Goal: Task Accomplishment & Management: Use online tool/utility

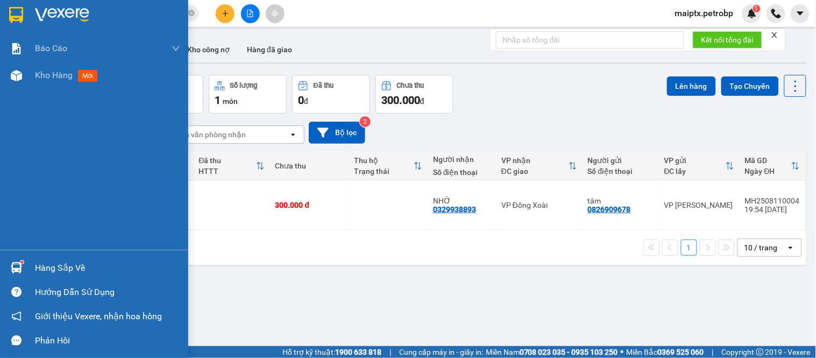
click at [27, 262] on div "Hàng sắp về" at bounding box center [94, 267] width 188 height 24
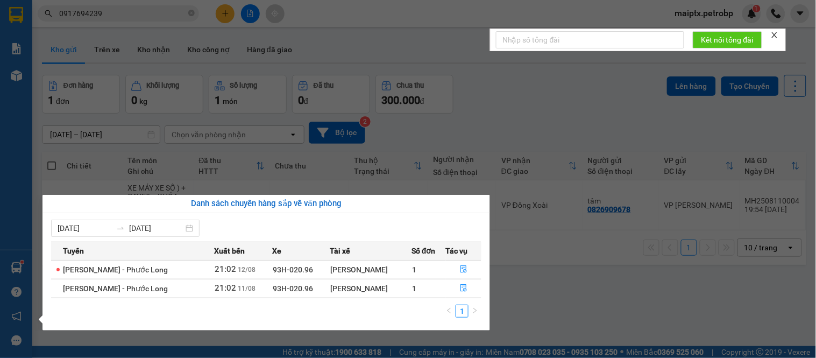
click at [549, 319] on section "Kết quả tìm kiếm ( 3 ) Bộ lọc Mã ĐH Trạng thái Món hàng Tổng cước Chưa cước Ngư…" at bounding box center [408, 179] width 816 height 358
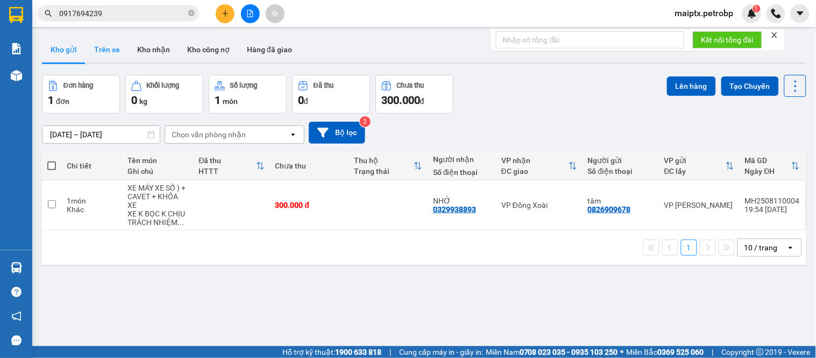
click at [110, 49] on button "Trên xe" at bounding box center [107, 50] width 43 height 26
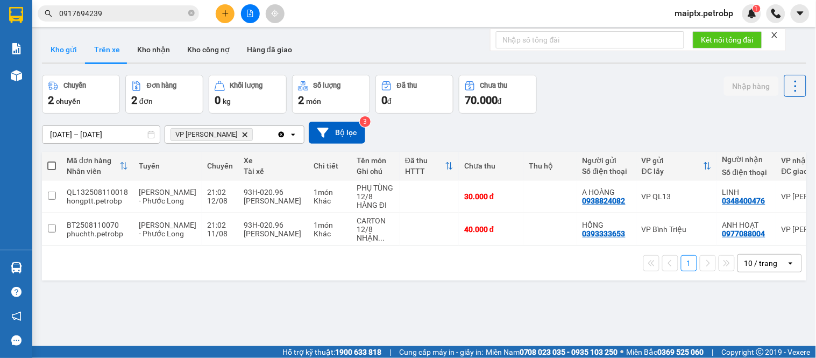
click at [67, 52] on button "Kho gửi" at bounding box center [64, 50] width 44 height 26
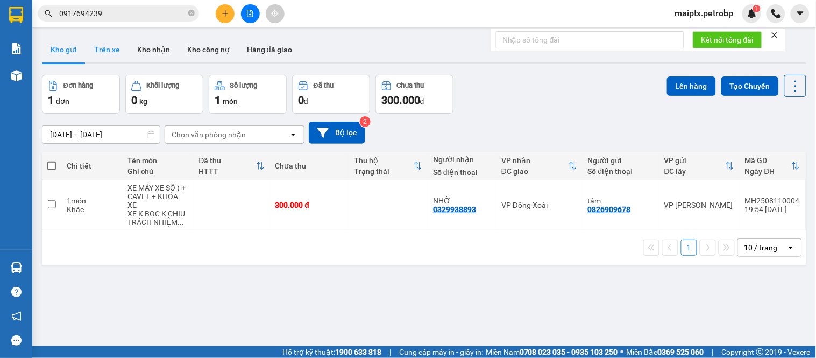
click at [109, 52] on button "Trên xe" at bounding box center [107, 50] width 43 height 26
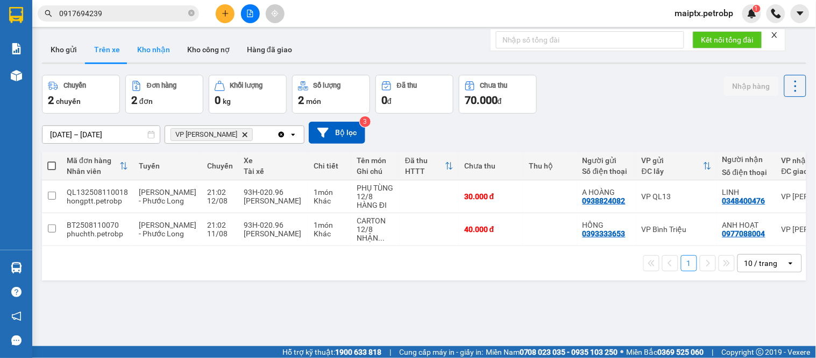
click at [156, 45] on button "Kho nhận" at bounding box center [154, 50] width 50 height 26
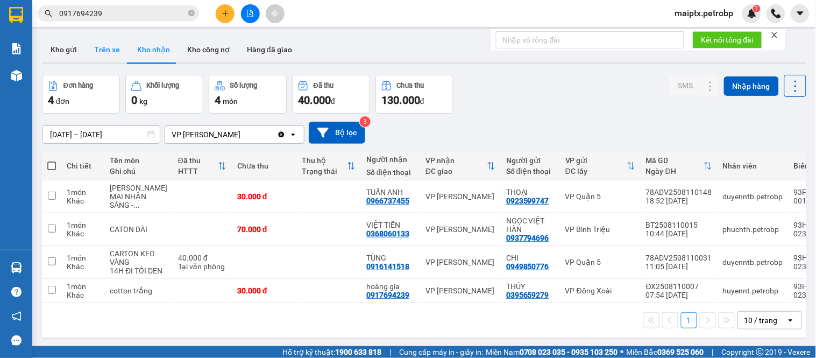
click at [111, 59] on button "Trên xe" at bounding box center [107, 50] width 43 height 26
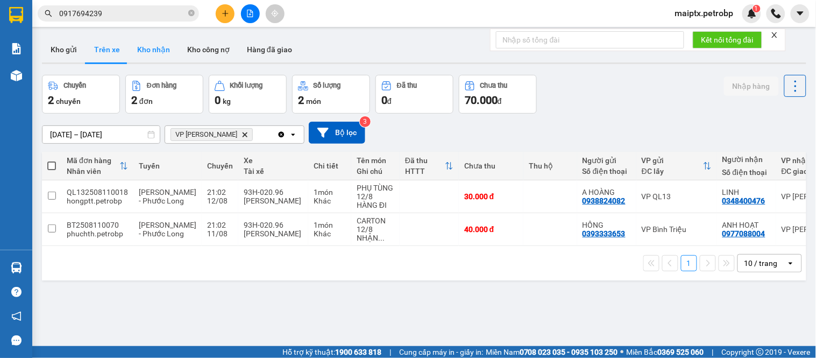
click at [147, 49] on button "Kho nhận" at bounding box center [154, 50] width 50 height 26
type input "[DATE] – [DATE]"
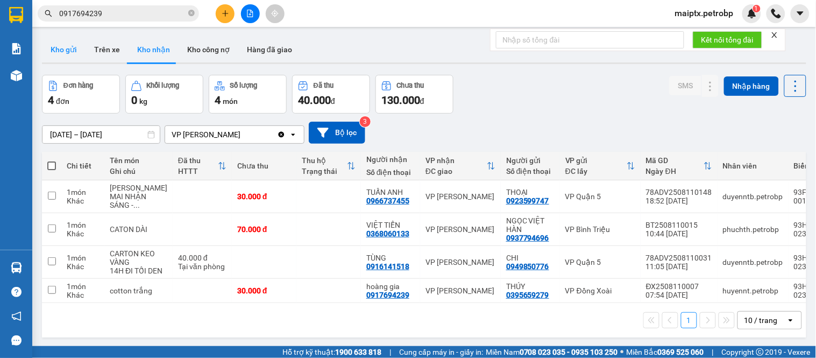
click at [65, 55] on button "Kho gửi" at bounding box center [64, 50] width 44 height 26
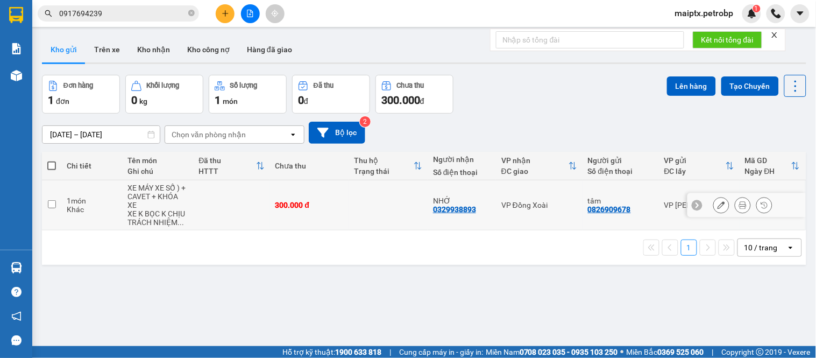
click at [194, 205] on td at bounding box center [232, 205] width 76 height 50
checkbox input "true"
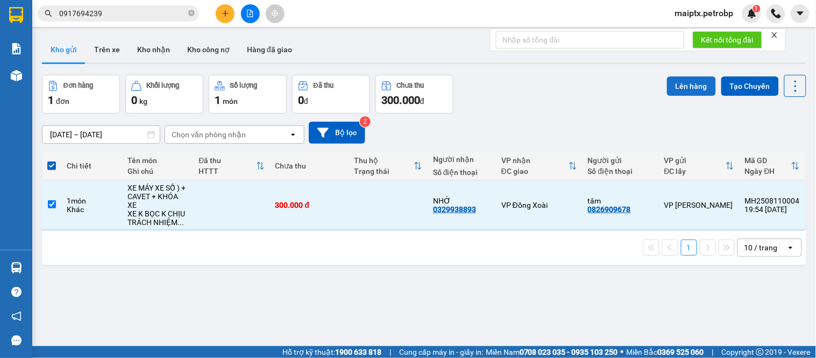
click at [674, 90] on button "Lên hàng" at bounding box center [691, 85] width 49 height 19
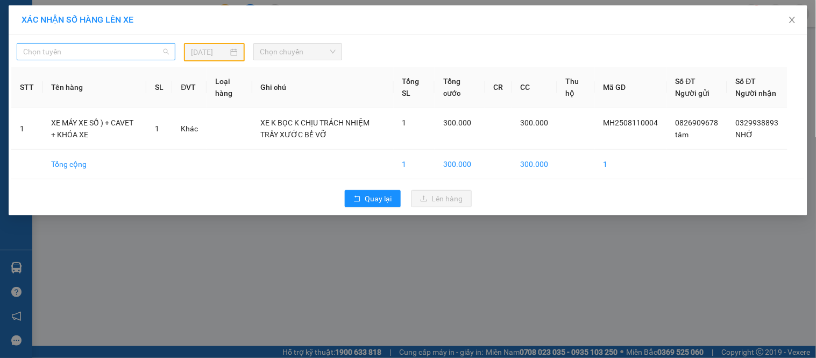
click at [120, 46] on span "Chọn tuyến" at bounding box center [96, 52] width 146 height 16
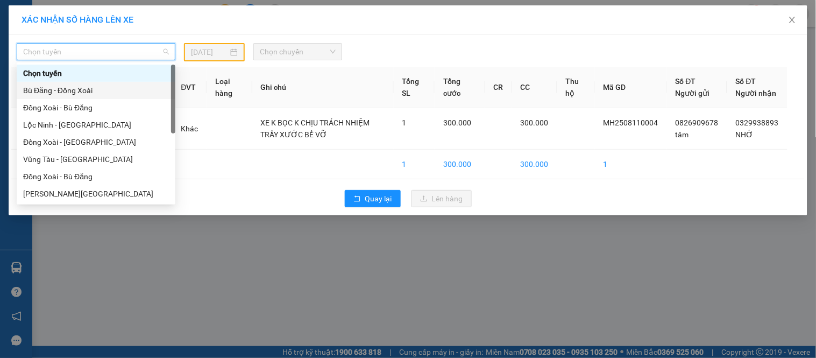
scroll to position [179, 0]
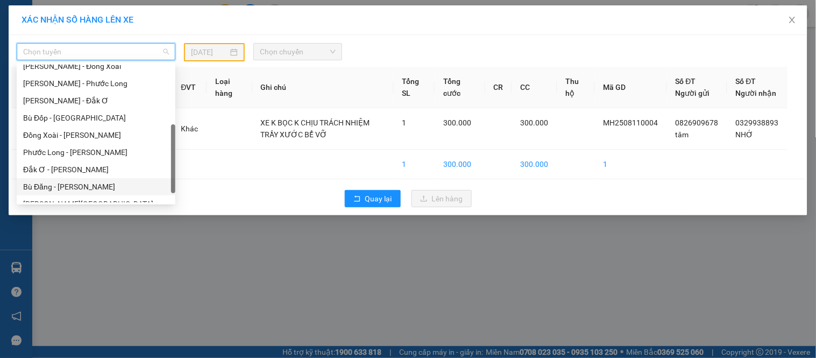
click at [33, 188] on div "Bù Đăng - [PERSON_NAME]" at bounding box center [96, 187] width 146 height 12
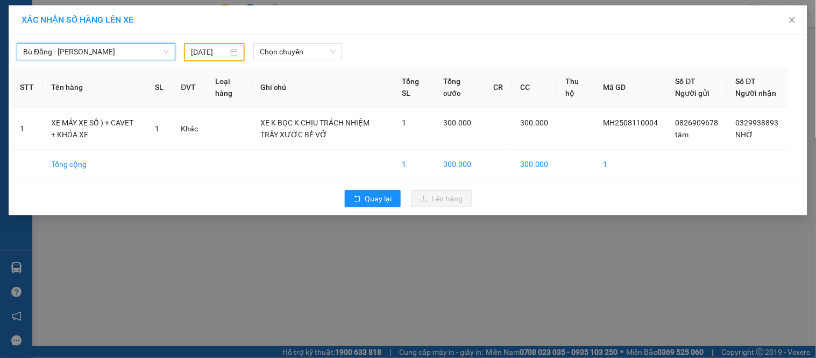
click at [233, 52] on div "[DATE]" at bounding box center [214, 52] width 47 height 12
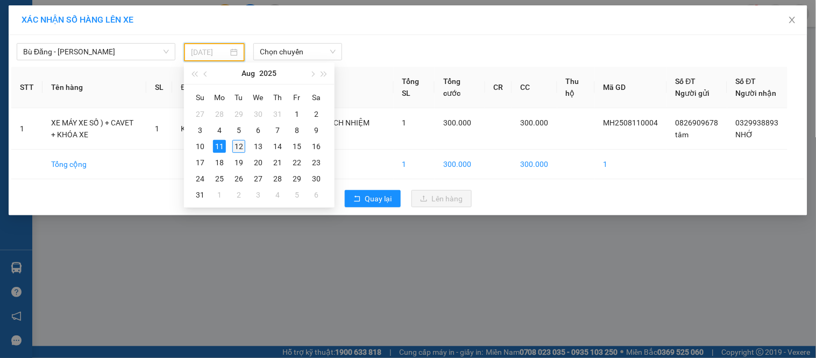
click at [244, 147] on div "12" at bounding box center [238, 146] width 13 height 13
type input "[DATE]"
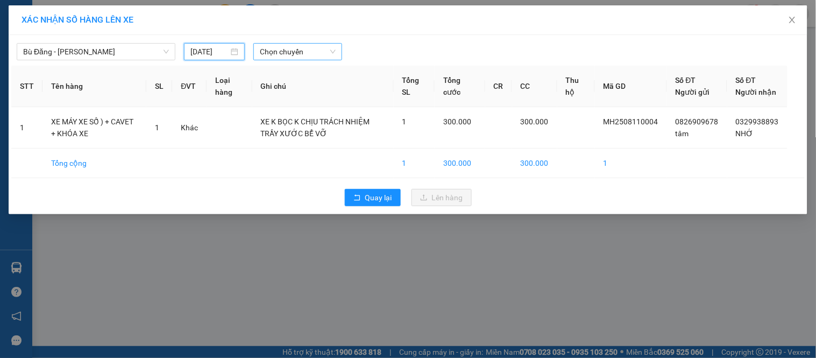
click at [288, 47] on span "Chọn chuyến" at bounding box center [298, 52] width 76 height 16
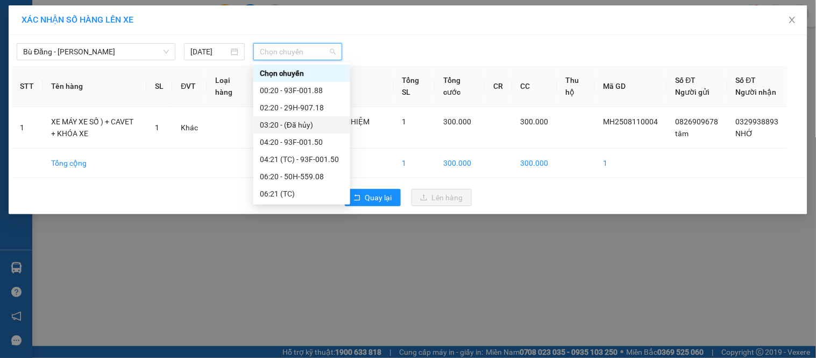
scroll to position [120, 0]
click at [70, 57] on span "Bù Đăng - [PERSON_NAME]" at bounding box center [96, 52] width 146 height 16
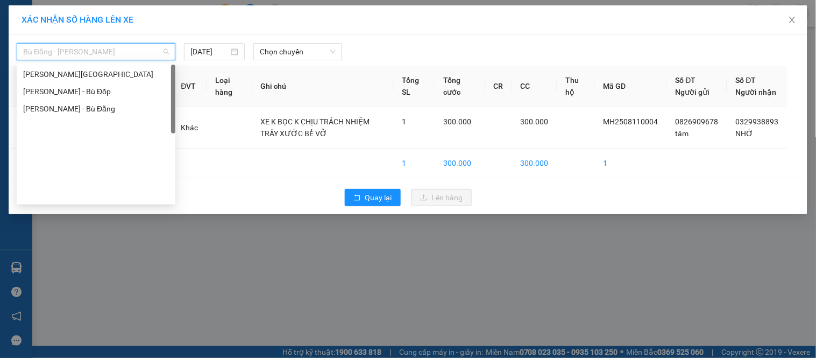
scroll to position [0, 0]
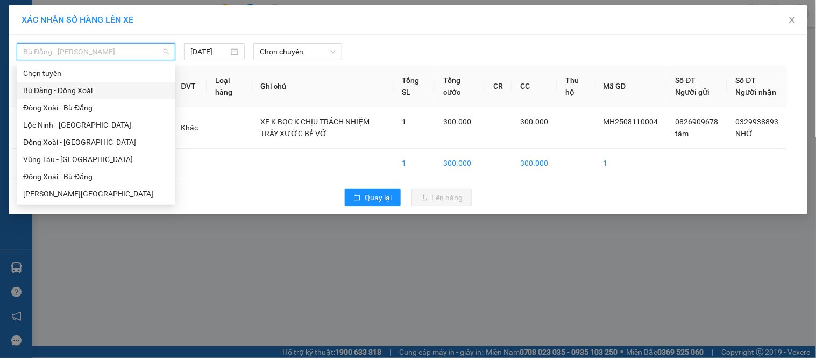
drag, startPoint x: 105, startPoint y: 93, endPoint x: 123, endPoint y: 88, distance: 18.0
click at [105, 93] on div "Bù Đăng - Đồng Xoài" at bounding box center [96, 90] width 146 height 12
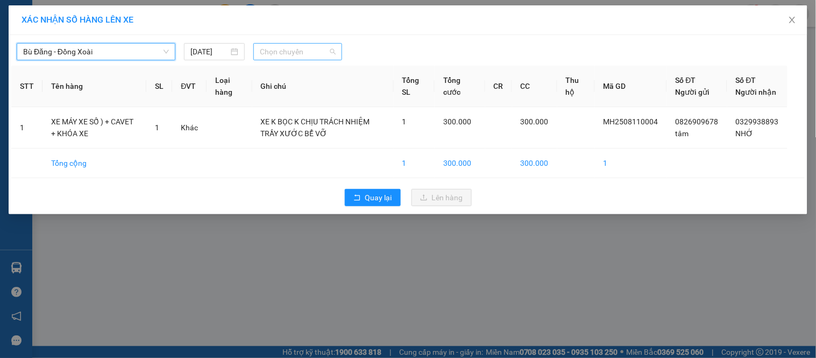
click at [285, 44] on span "Chọn chuyến" at bounding box center [298, 52] width 76 height 16
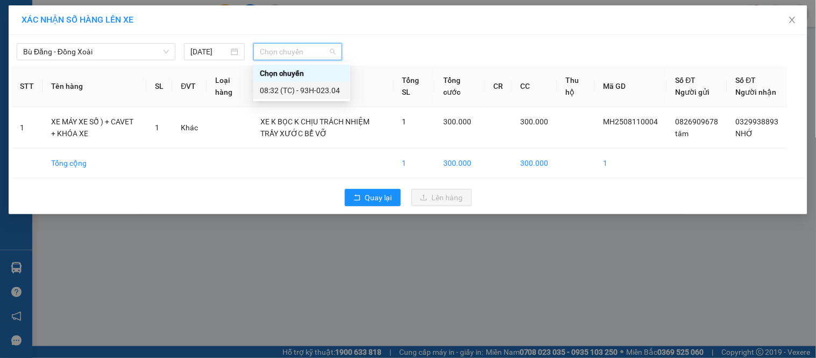
click at [292, 92] on div "08:32 (TC) - 93H-023.04" at bounding box center [302, 90] width 84 height 12
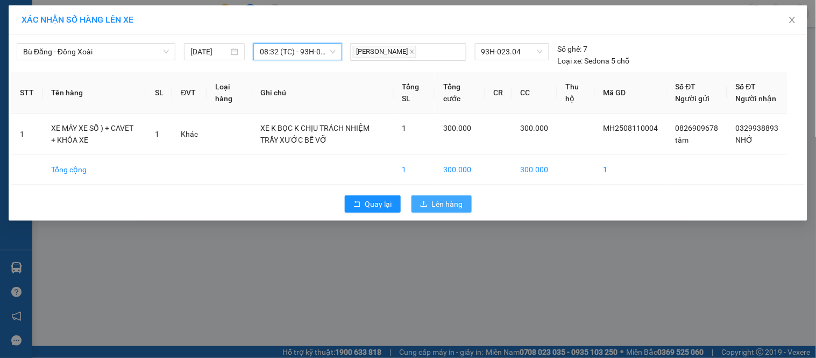
click at [445, 212] on button "Lên hàng" at bounding box center [441, 203] width 60 height 17
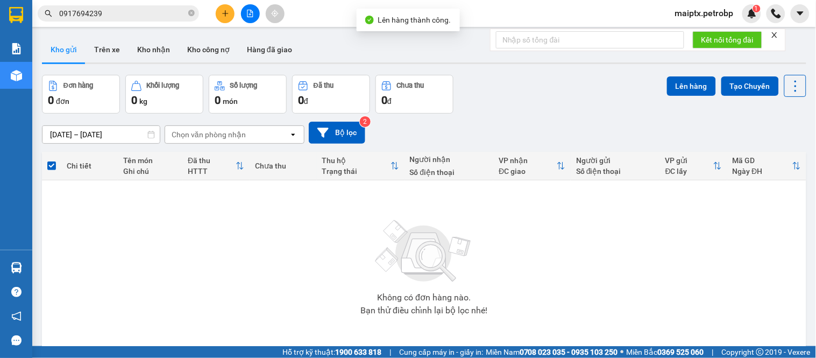
click at [249, 16] on icon "file-add" at bounding box center [250, 14] width 8 height 8
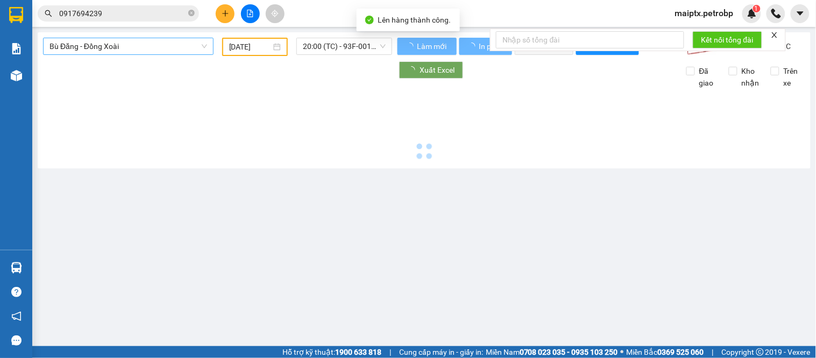
type input "[DATE]"
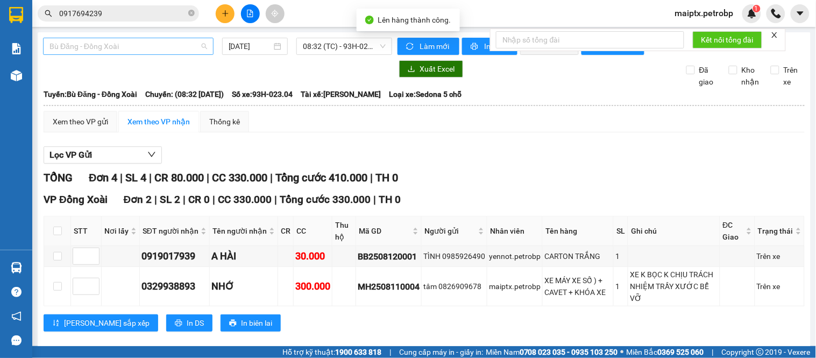
click at [137, 43] on span "Bù Đăng - Đồng Xoài" at bounding box center [128, 46] width 158 height 16
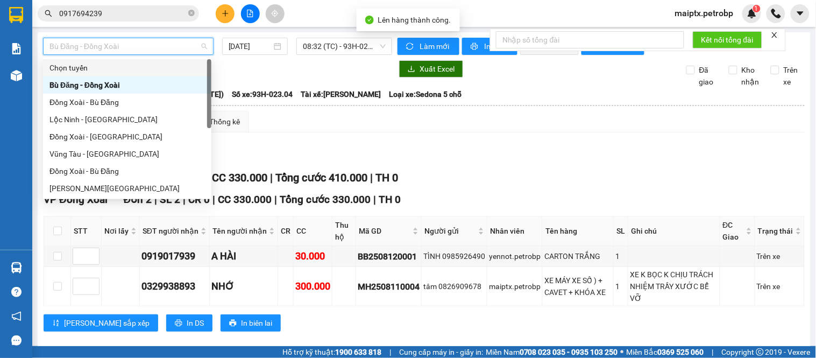
click at [324, 73] on div at bounding box center [217, 68] width 349 height 17
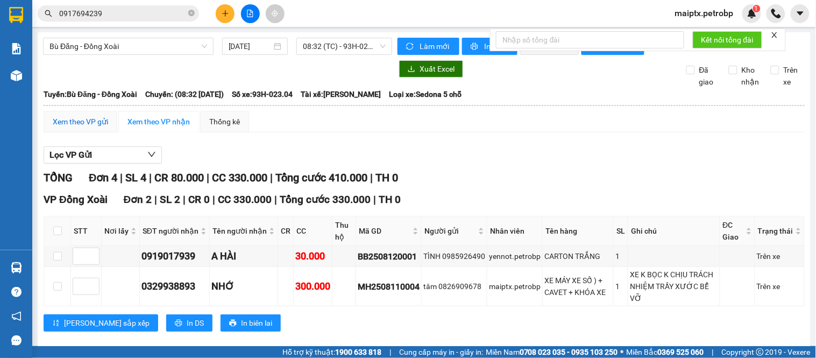
click at [99, 127] on div "Xem theo VP gửi" at bounding box center [80, 122] width 55 height 12
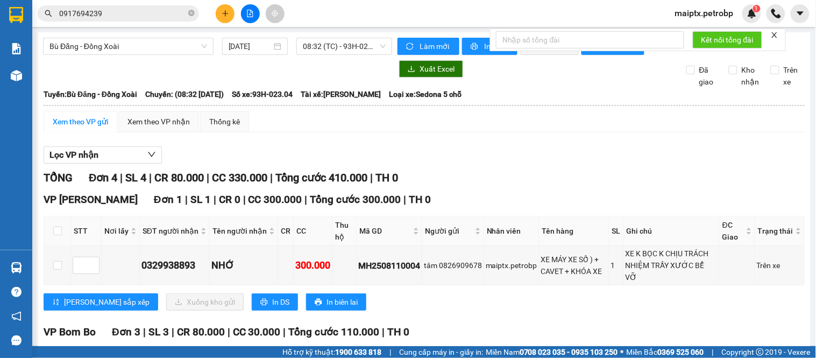
scroll to position [179, 0]
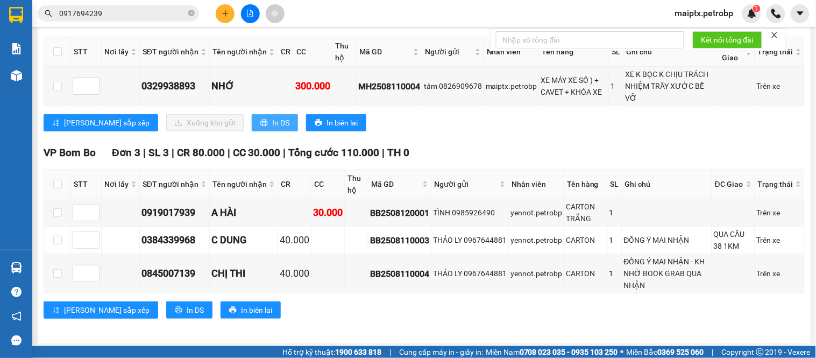
click at [272, 124] on span "In DS" at bounding box center [280, 123] width 17 height 12
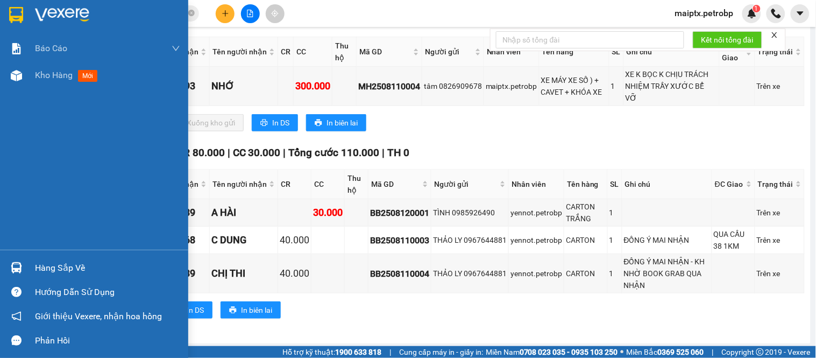
drag, startPoint x: 22, startPoint y: 82, endPoint x: 51, endPoint y: 110, distance: 41.1
click at [22, 82] on div at bounding box center [16, 75] width 19 height 19
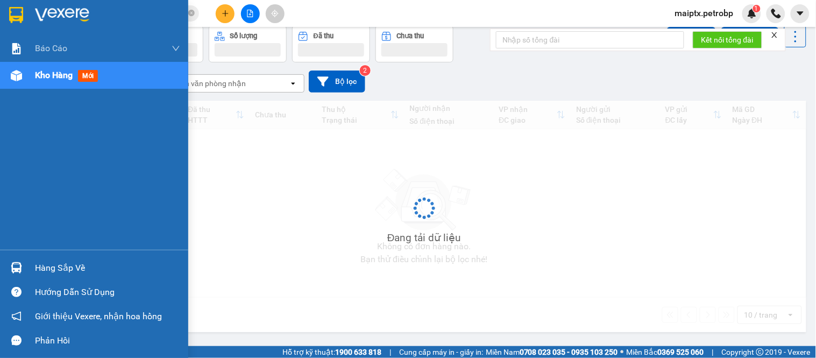
scroll to position [49, 0]
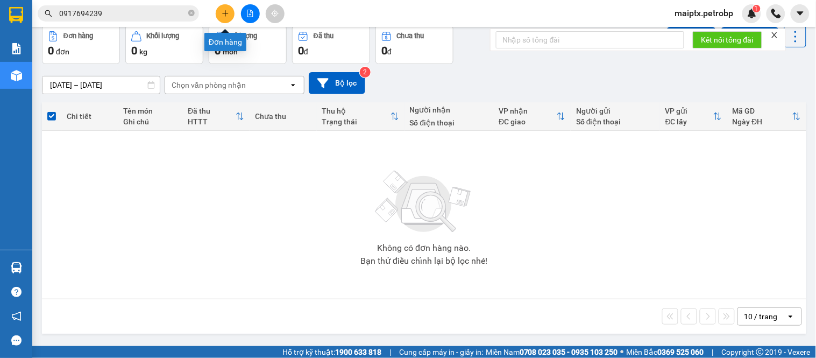
click at [225, 12] on icon "plus" at bounding box center [225, 13] width 1 height 6
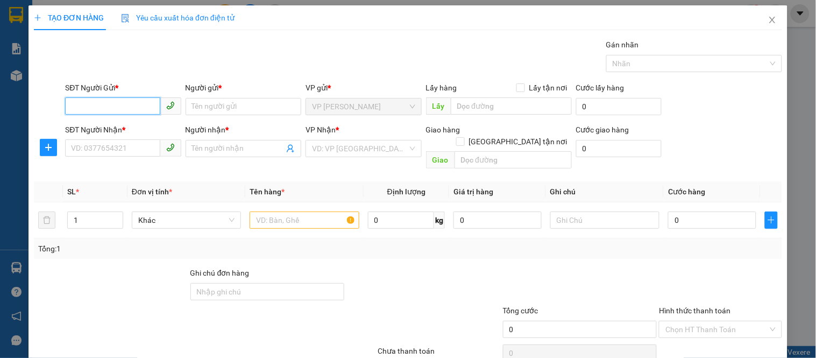
click at [89, 111] on input "SĐT Người Gửi *" at bounding box center [112, 105] width 95 height 17
click at [91, 135] on div "0979626446 - [GEOGRAPHIC_DATA]" at bounding box center [132, 127] width 134 height 17
type input "0979626446"
type input "ANH TRUNG"
type input "0983438892"
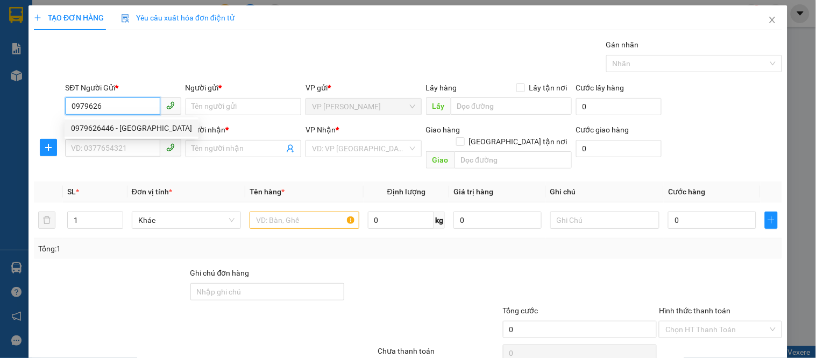
type input "Hiếu"
type input "30.000"
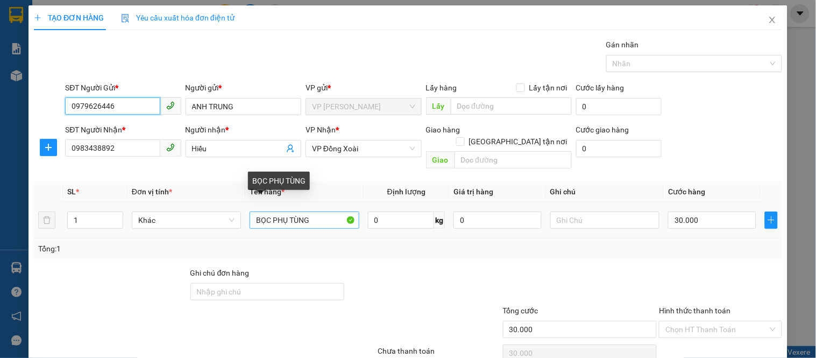
type input "0979626446"
click at [275, 214] on input "BỌC PHỤ TÙNG" at bounding box center [304, 219] width 109 height 17
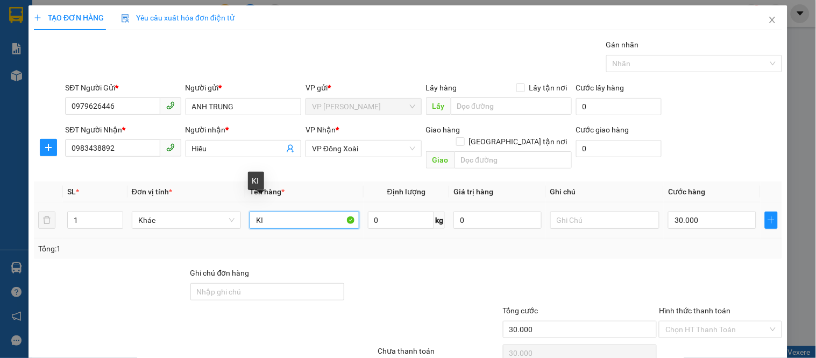
type input "K"
type input "KIỆN PHỤ TÙNG"
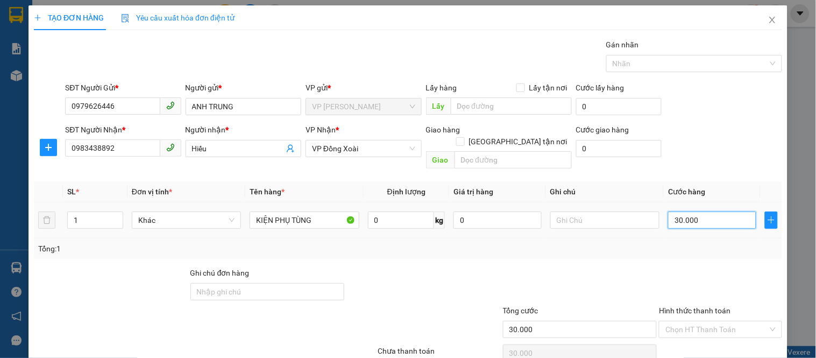
click at [677, 211] on input "30.000" at bounding box center [712, 219] width 88 height 17
type input "3"
type input "30"
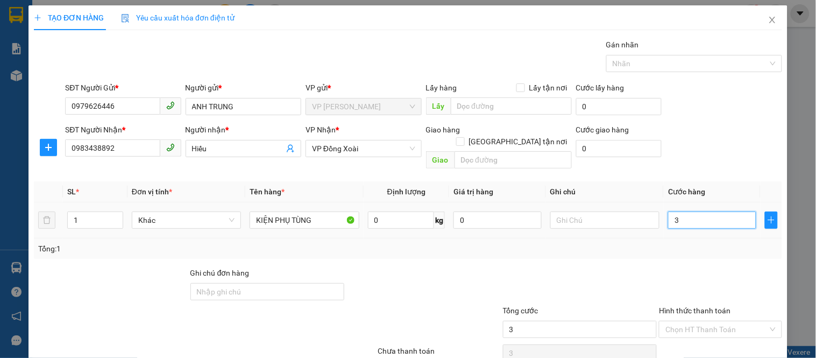
type input "30"
type input "300"
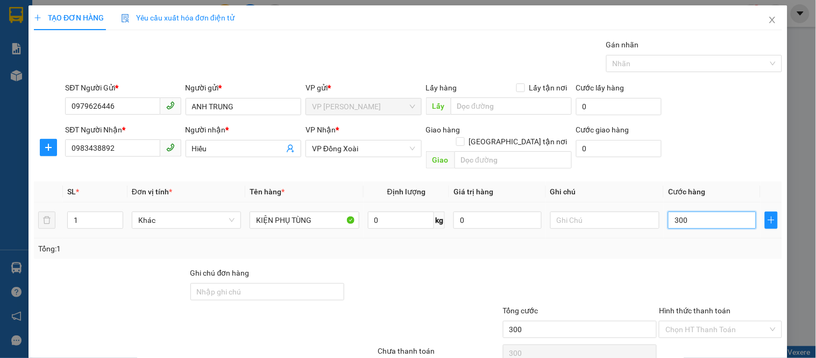
type input "3.000"
type input "30.000"
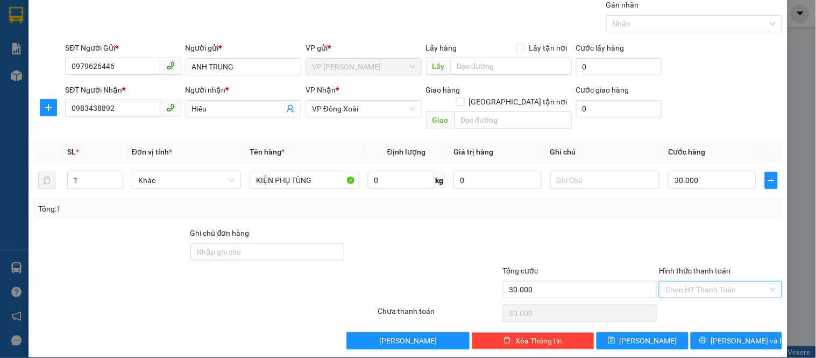
click at [686, 281] on input "Hình thức thanh toán" at bounding box center [716, 289] width 102 height 16
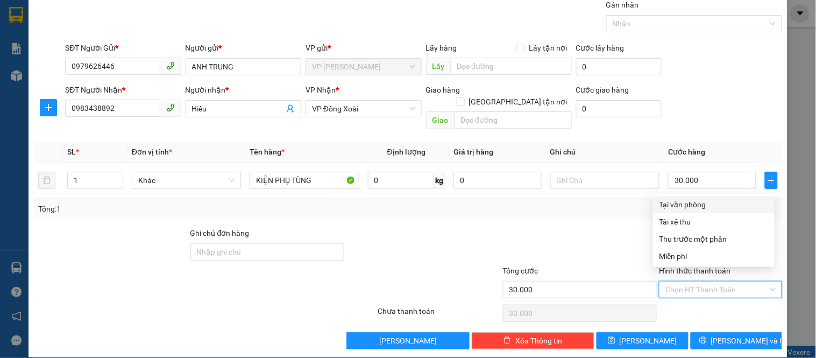
click at [706, 205] on div "Tại văn phòng" at bounding box center [713, 204] width 109 height 12
type input "0"
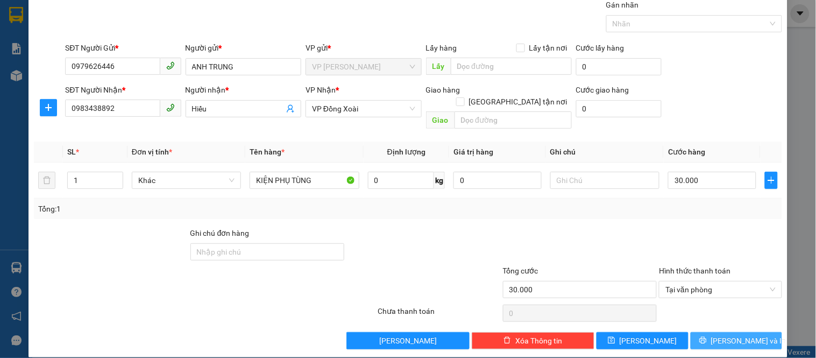
click at [749, 334] on span "[PERSON_NAME] và In" at bounding box center [748, 340] width 75 height 12
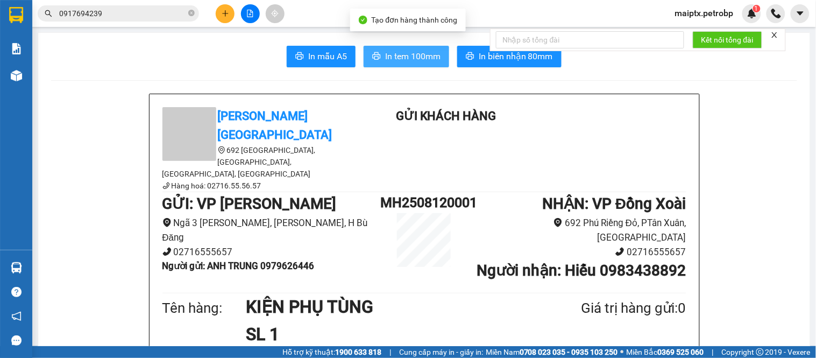
click at [394, 61] on span "In tem 100mm" at bounding box center [412, 55] width 55 height 13
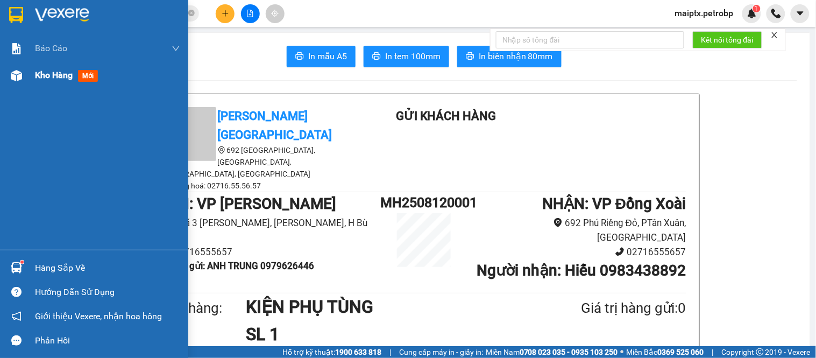
click at [15, 71] on img at bounding box center [16, 75] width 11 height 11
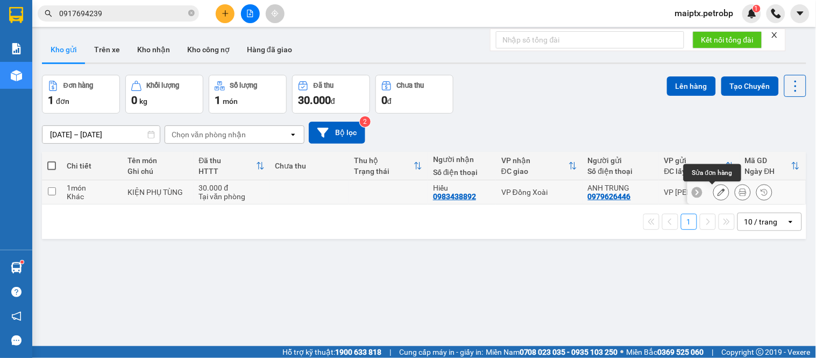
click at [716, 194] on button at bounding box center [721, 192] width 15 height 19
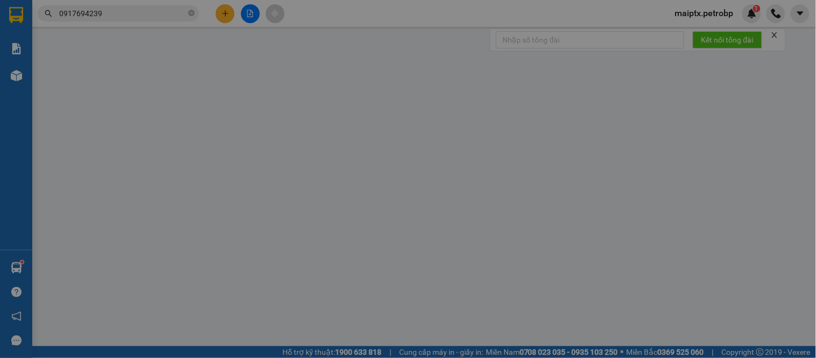
type input "0979626446"
type input "ANH TRUNG"
type input "0983438892"
type input "Hiếu"
type input "30.000"
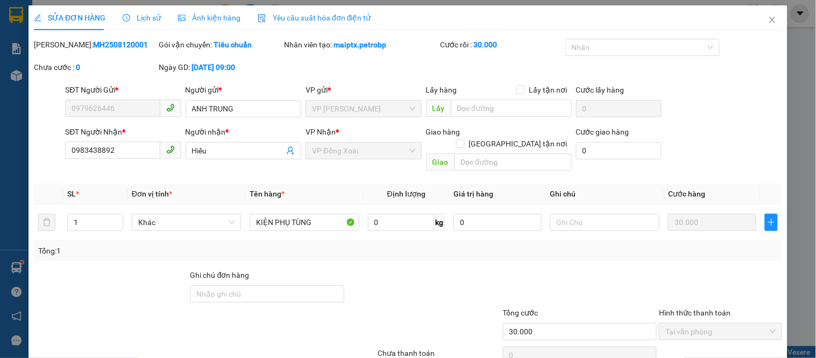
click at [104, 47] on b "MH2508120001" at bounding box center [120, 44] width 55 height 9
copy b "MH2508120001"
click at [768, 18] on icon "close" at bounding box center [772, 20] width 9 height 9
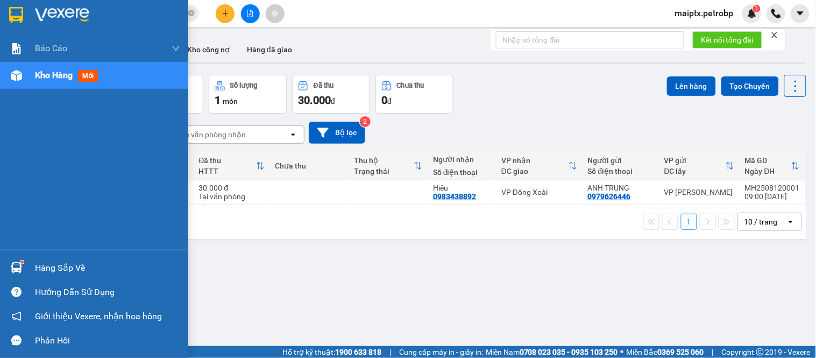
drag, startPoint x: 32, startPoint y: 265, endPoint x: 48, endPoint y: 272, distance: 17.4
click at [36, 267] on div "Hàng sắp về" at bounding box center [94, 267] width 188 height 24
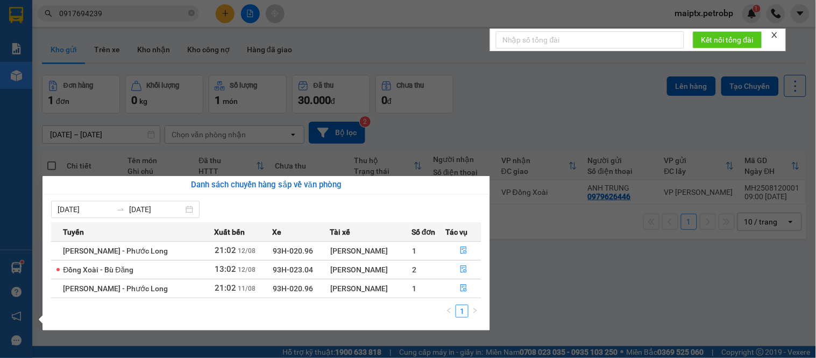
click at [568, 280] on section "Kết quả tìm kiếm ( 3 ) Bộ lọc Mã ĐH Trạng thái Món hàng Tổng cước Chưa cước Ngư…" at bounding box center [408, 179] width 816 height 358
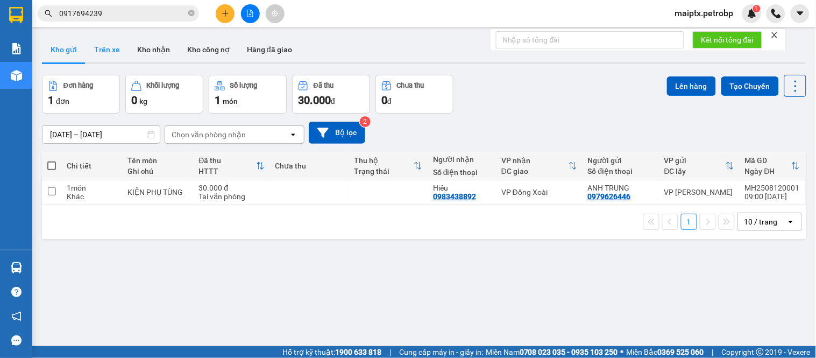
click at [93, 40] on button "Trên xe" at bounding box center [107, 50] width 43 height 26
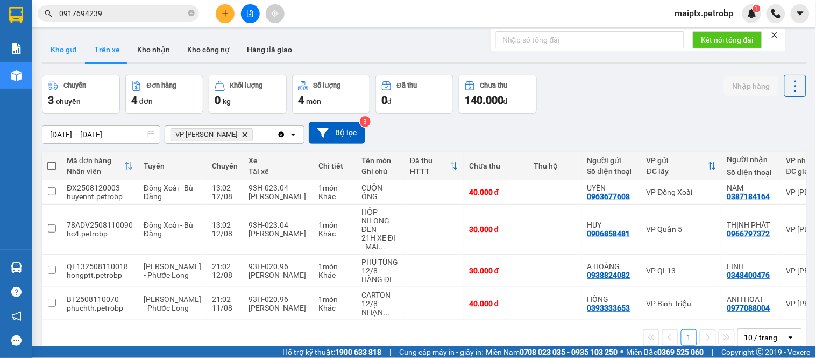
click at [66, 47] on button "Kho gửi" at bounding box center [64, 50] width 44 height 26
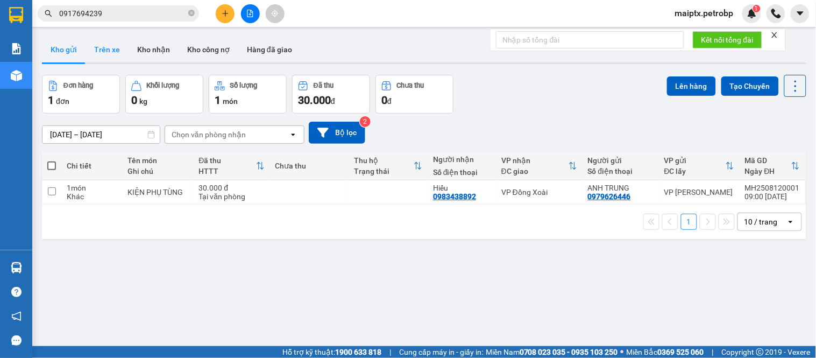
click at [93, 51] on button "Trên xe" at bounding box center [107, 50] width 43 height 26
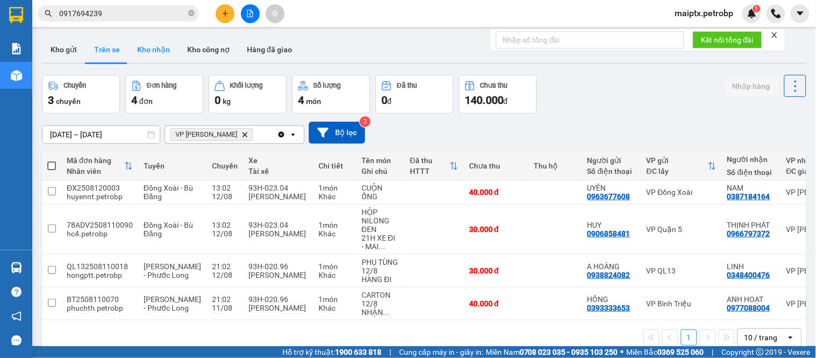
click at [137, 45] on button "Kho nhận" at bounding box center [154, 50] width 50 height 26
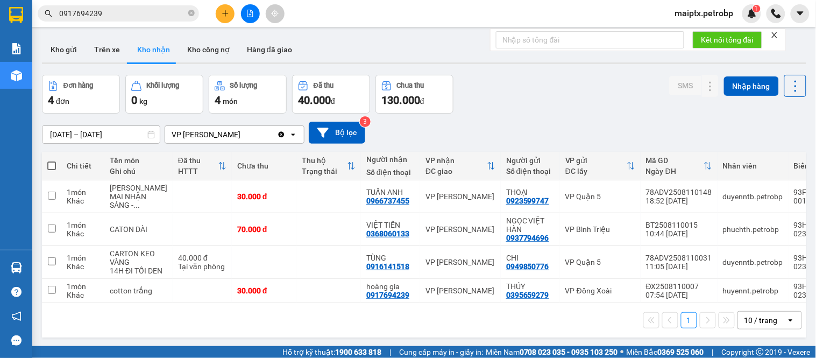
click at [89, 17] on input "0917694239" at bounding box center [122, 14] width 127 height 12
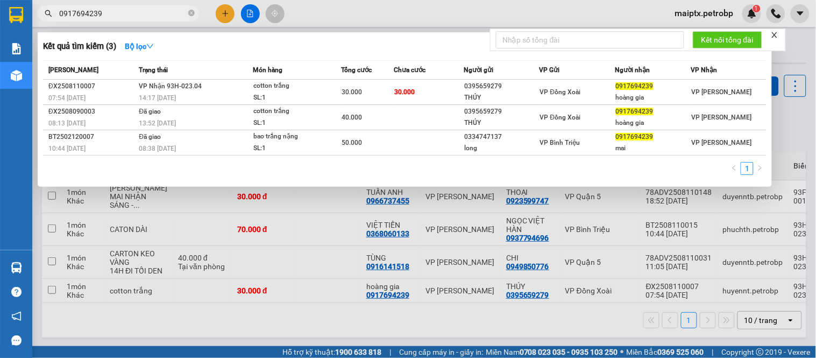
click at [74, 337] on div at bounding box center [408, 179] width 816 height 358
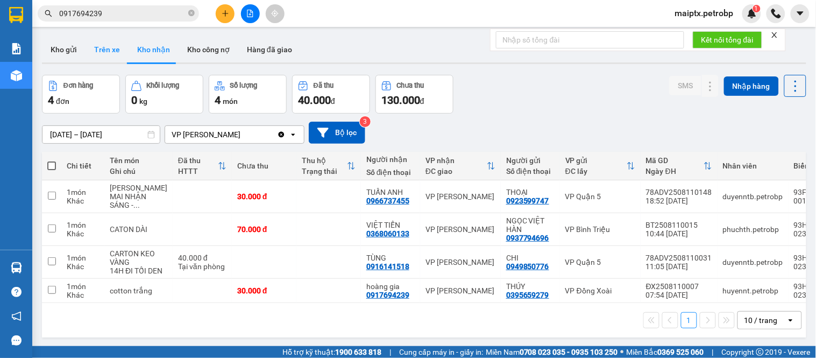
click at [97, 56] on button "Trên xe" at bounding box center [107, 50] width 43 height 26
type input "[DATE] – [DATE]"
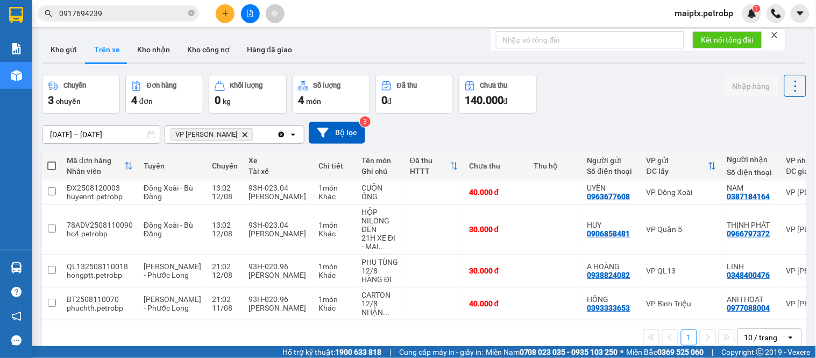
click at [81, 17] on input "0917694239" at bounding box center [122, 14] width 127 height 12
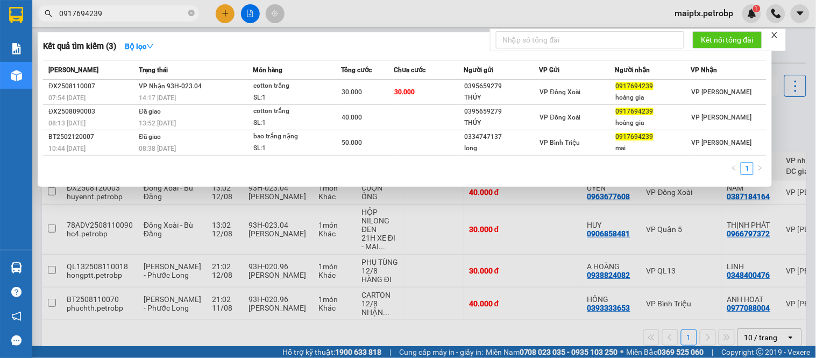
click at [81, 17] on input "0917694239" at bounding box center [122, 14] width 127 height 12
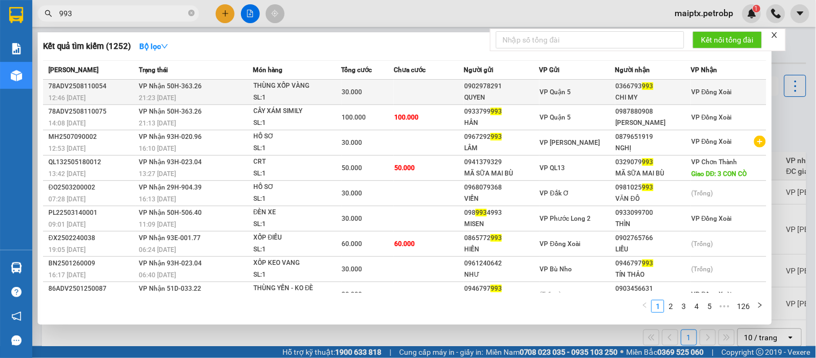
type input "993"
click at [130, 96] on div "12:46 [DATE]" at bounding box center [91, 98] width 87 height 12
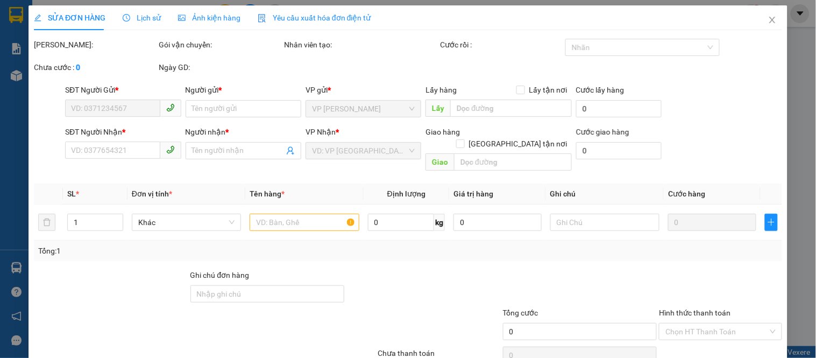
type input "0902978291"
type input "QUYEN"
type input "0366793993"
type input "CHI MY"
type input "30.000"
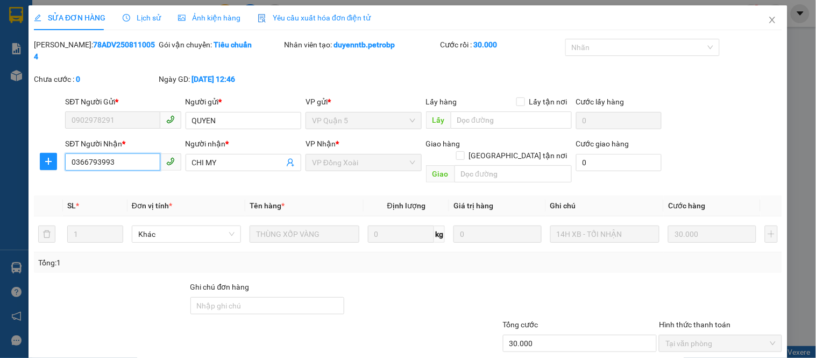
click at [109, 153] on input "0366793993" at bounding box center [112, 161] width 95 height 17
drag, startPoint x: 72, startPoint y: 275, endPoint x: 63, endPoint y: 253, distance: 23.4
click at [72, 281] on div at bounding box center [111, 300] width 156 height 38
click at [82, 44] on b "78ADV2508110054" at bounding box center [94, 50] width 121 height 20
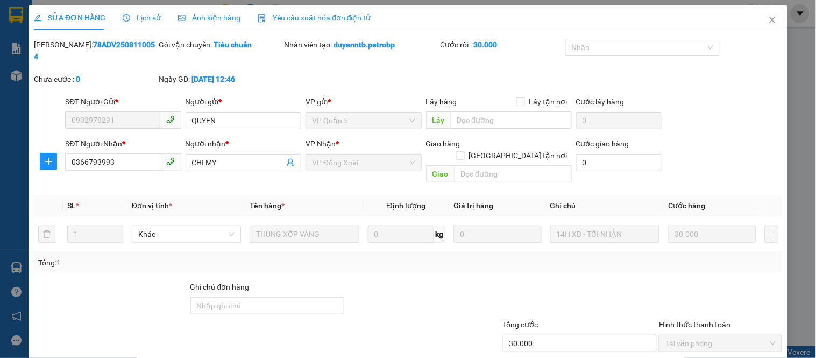
click at [82, 44] on b "78ADV2508110054" at bounding box center [94, 50] width 121 height 20
copy b "78ADV2508110054"
click at [768, 18] on icon "close" at bounding box center [772, 20] width 9 height 9
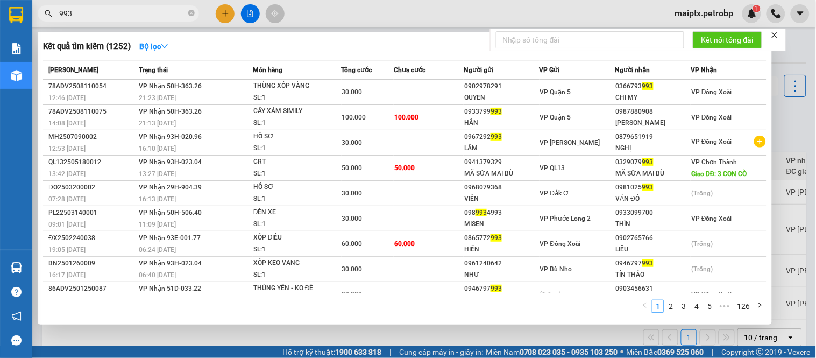
click at [158, 18] on input "993" at bounding box center [122, 14] width 127 height 12
click at [169, 342] on div at bounding box center [408, 179] width 816 height 358
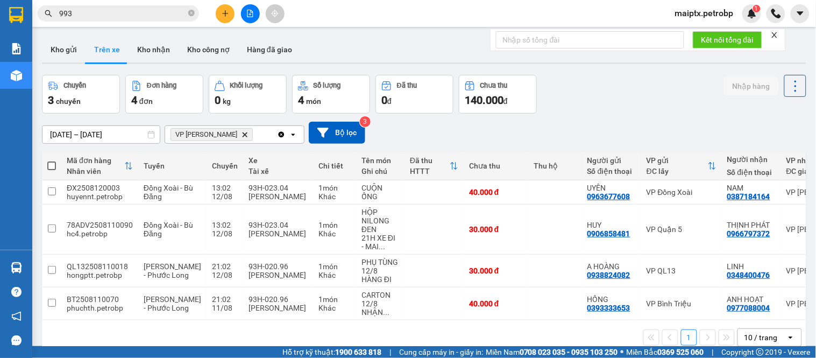
click at [65, 34] on div "ver 1.8.137 Kho gửi Trên xe Kho nhận Kho công nợ Hàng đã giao Chuyến 3 chuyến Đ…" at bounding box center [424, 211] width 773 height 358
click at [62, 45] on button "Kho gửi" at bounding box center [64, 50] width 44 height 26
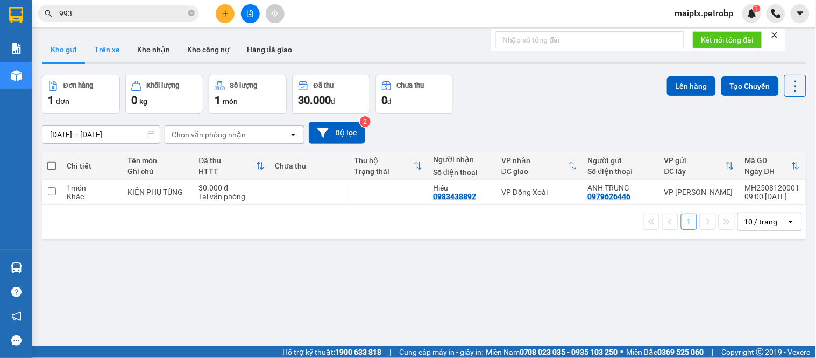
click at [104, 44] on button "Trên xe" at bounding box center [107, 50] width 43 height 26
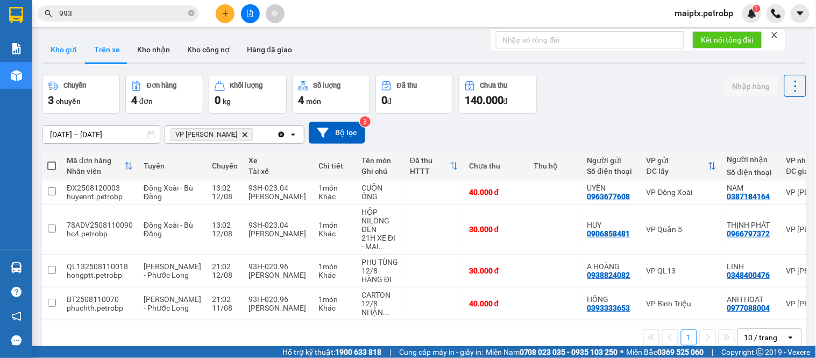
click at [66, 56] on button "Kho gửi" at bounding box center [64, 50] width 44 height 26
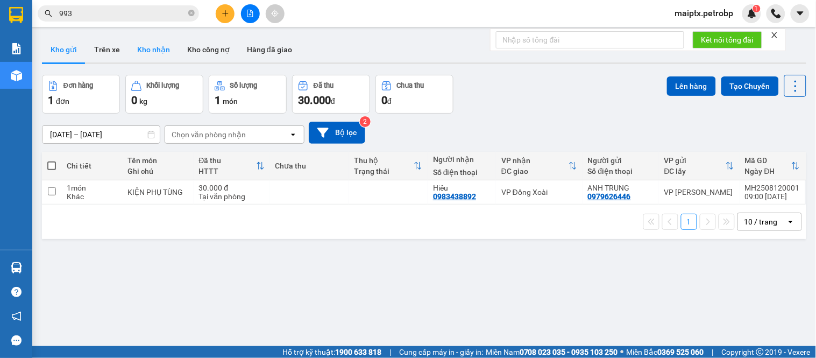
drag, startPoint x: 156, startPoint y: 55, endPoint x: 210, endPoint y: 94, distance: 67.0
click at [156, 55] on button "Kho nhận" at bounding box center [154, 50] width 50 height 26
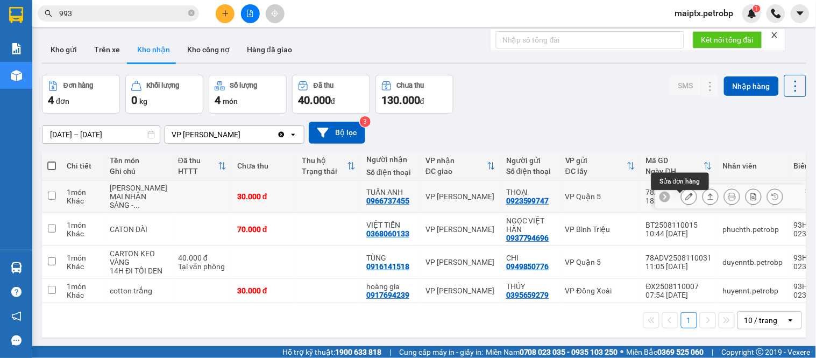
click at [685, 200] on icon at bounding box center [689, 197] width 8 height 8
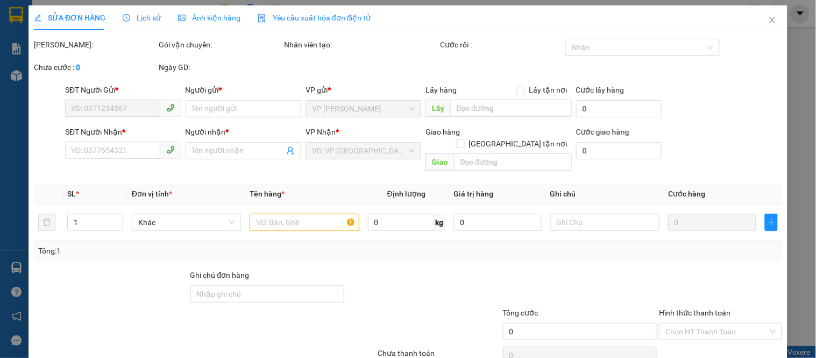
type input "0923599747"
type input "THOẠI"
type input "0966737455"
type input "TUẤN ANH"
type input "30.000"
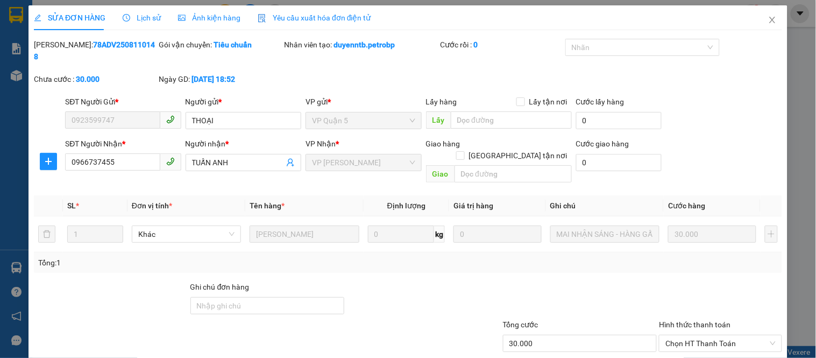
click at [87, 46] on b "78ADV2508110148" at bounding box center [94, 50] width 121 height 20
copy b "78ADV2508110148"
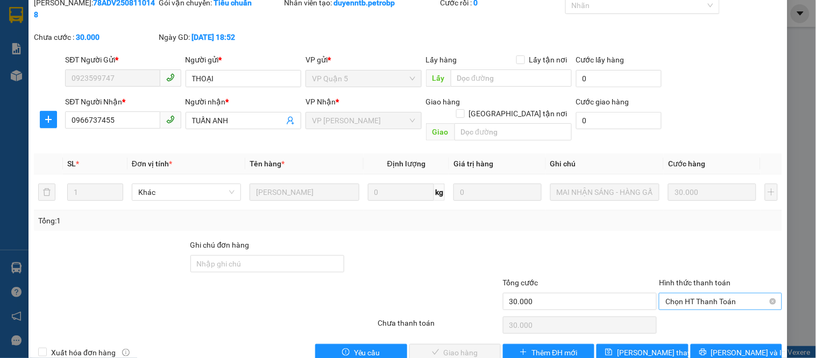
click at [716, 293] on span "Chọn HT Thanh Toán" at bounding box center [720, 301] width 110 height 16
click at [686, 296] on div "Tại văn phòng" at bounding box center [713, 299] width 109 height 12
type input "0"
click at [475, 346] on span "[PERSON_NAME] và Giao hàng" at bounding box center [481, 352] width 103 height 12
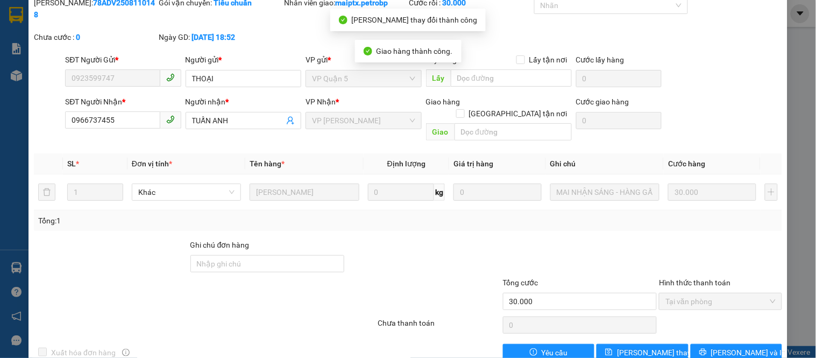
scroll to position [0, 0]
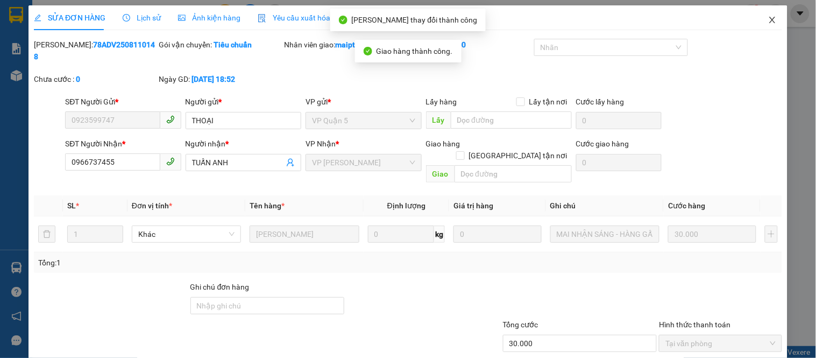
click at [768, 20] on icon "close" at bounding box center [772, 20] width 9 height 9
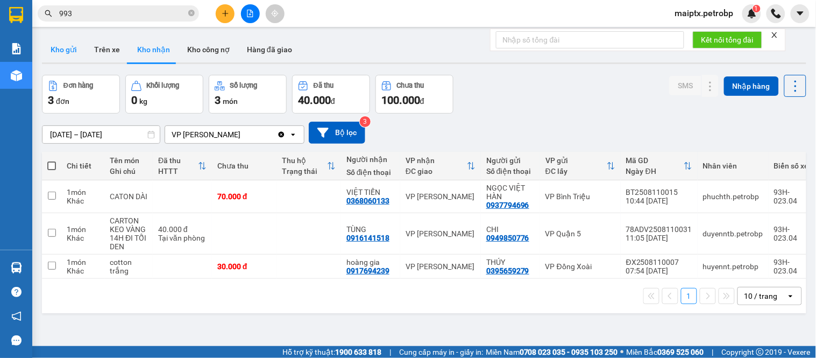
click at [74, 51] on button "Kho gửi" at bounding box center [64, 50] width 44 height 26
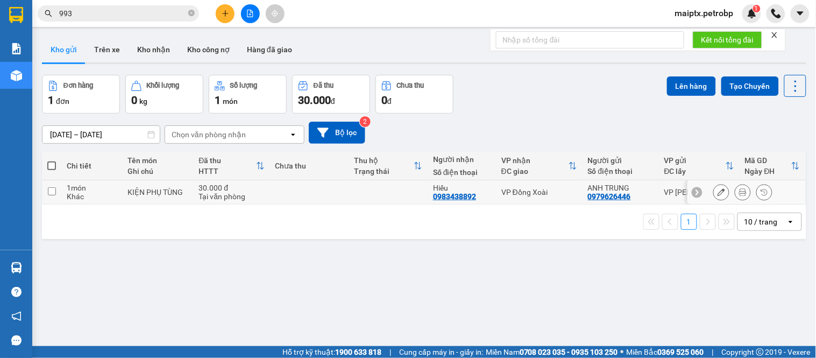
click at [144, 191] on div "KIỆN PHỤ TÙNG" at bounding box center [157, 192] width 61 height 9
checkbox input "true"
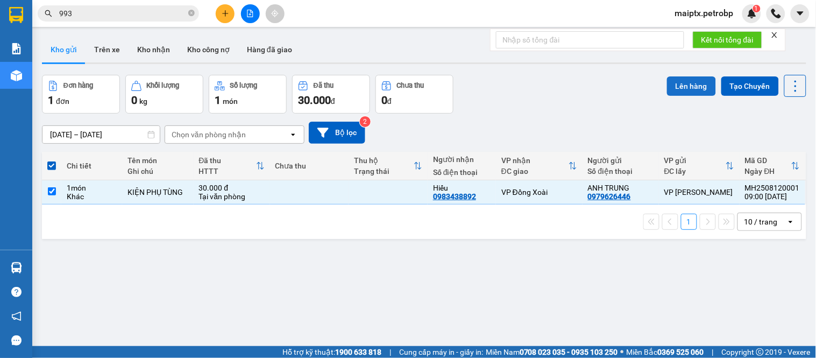
click at [676, 90] on button "Lên hàng" at bounding box center [691, 85] width 49 height 19
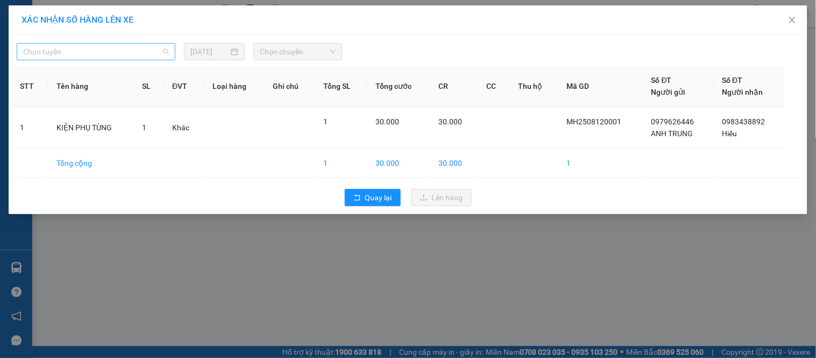
click at [133, 51] on span "Chọn tuyến" at bounding box center [96, 52] width 146 height 16
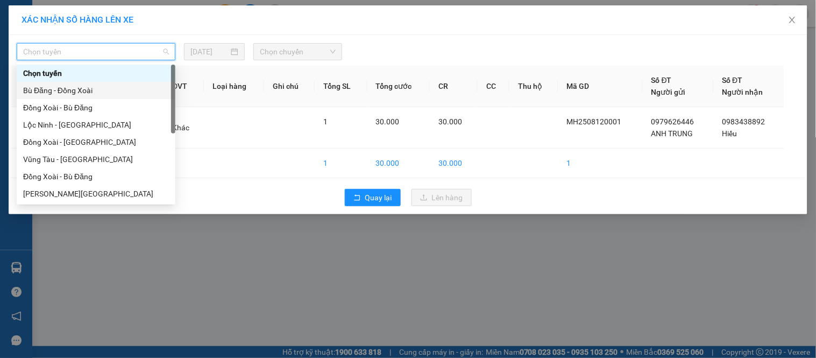
drag, startPoint x: 80, startPoint y: 95, endPoint x: 95, endPoint y: 95, distance: 15.1
click at [81, 95] on div "Bù Đăng - Đồng Xoài" at bounding box center [96, 90] width 146 height 12
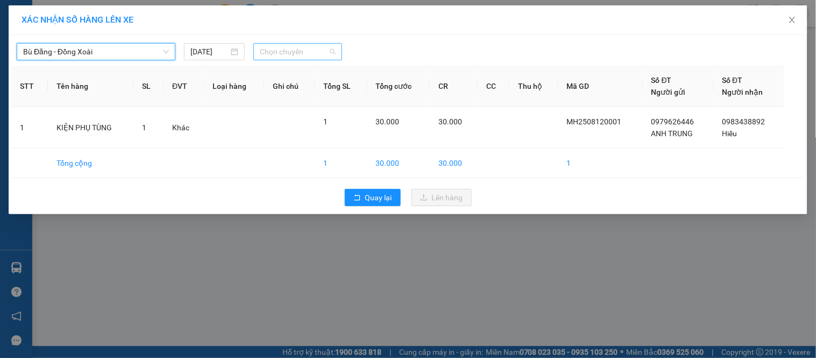
click at [293, 55] on span "Chọn chuyến" at bounding box center [298, 52] width 76 height 16
click at [96, 51] on span "Bù Đăng - Đồng Xoài" at bounding box center [96, 52] width 146 height 16
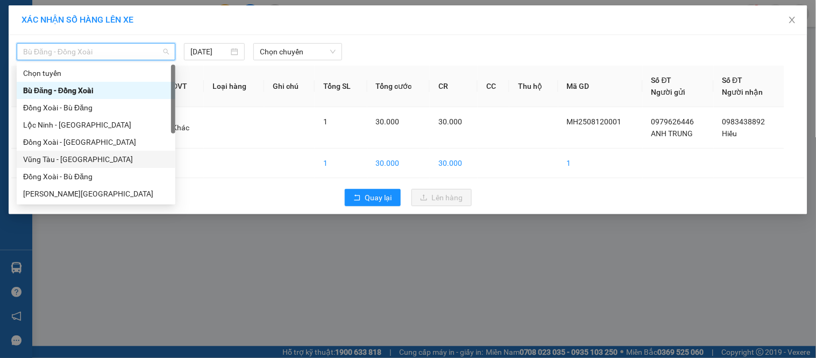
scroll to position [207, 0]
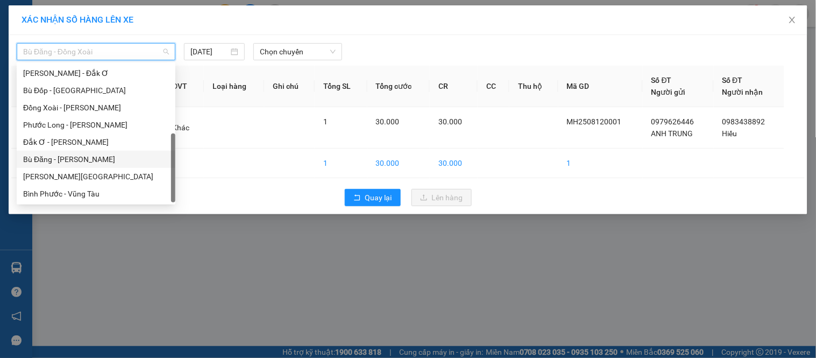
click at [82, 154] on div "Bù Đăng - [PERSON_NAME]" at bounding box center [96, 159] width 146 height 12
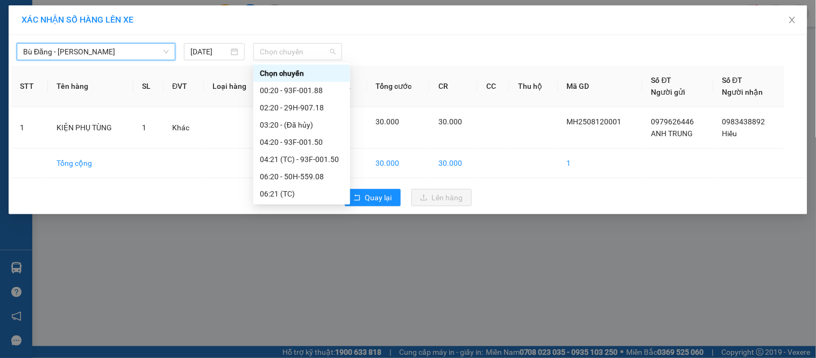
drag, startPoint x: 286, startPoint y: 53, endPoint x: 282, endPoint y: 114, distance: 61.4
click at [286, 53] on span "Chọn chuyến" at bounding box center [298, 52] width 76 height 16
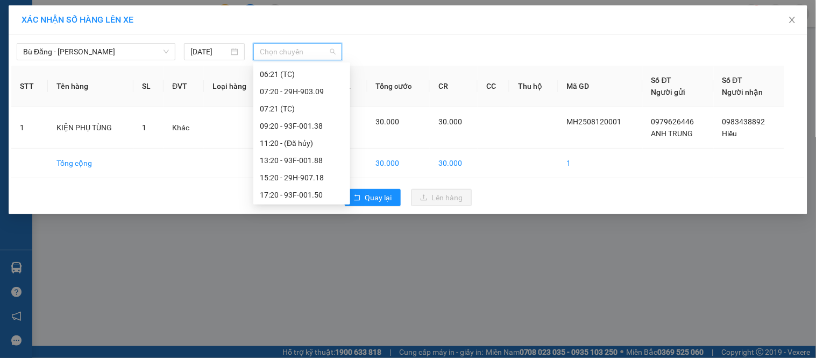
click at [277, 126] on div "09:20 - 93F-001.38" at bounding box center [302, 126] width 84 height 12
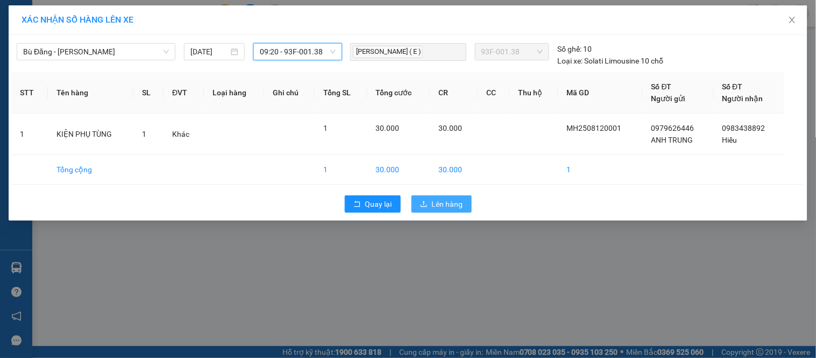
click at [422, 202] on icon "upload" at bounding box center [424, 204] width 8 height 8
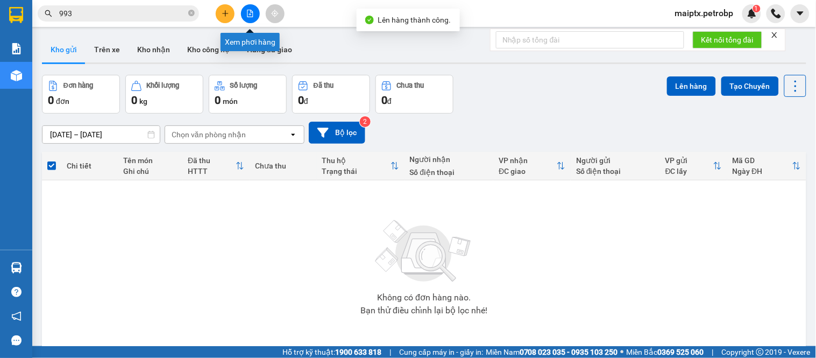
click at [245, 11] on button at bounding box center [250, 13] width 19 height 19
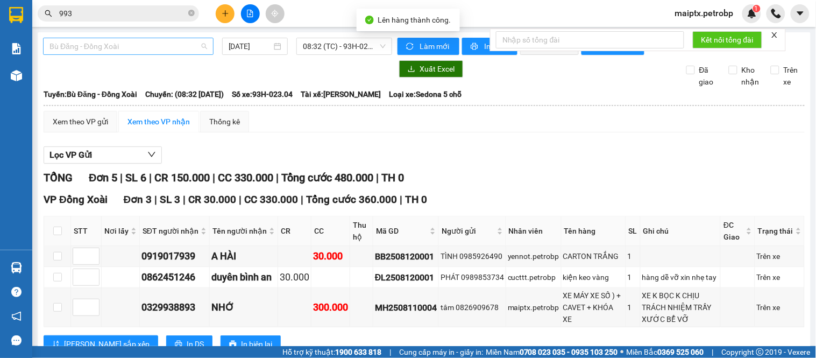
click at [151, 52] on span "Bù Đăng - Đồng Xoài" at bounding box center [128, 46] width 158 height 16
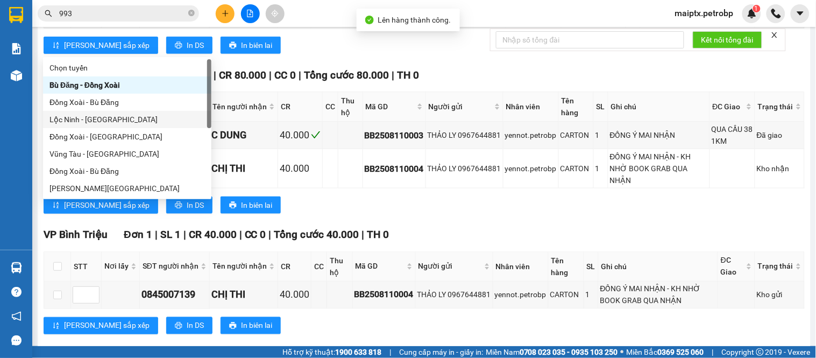
scroll to position [207, 0]
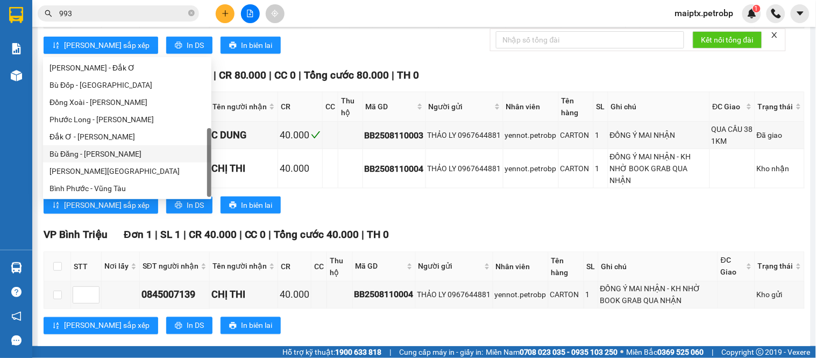
click at [87, 149] on div "Bù Đăng - [PERSON_NAME]" at bounding box center [126, 154] width 155 height 12
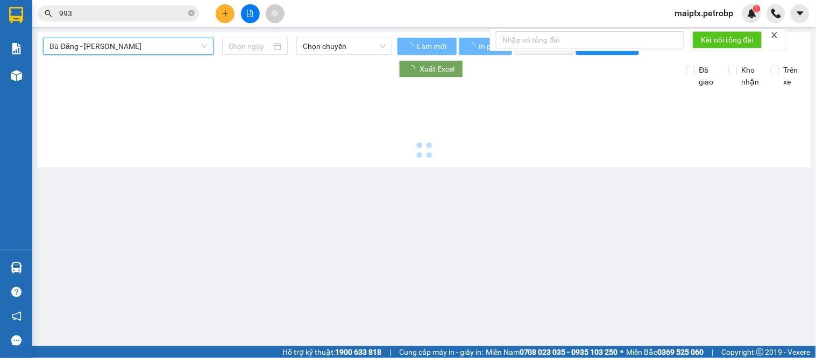
type input "[DATE]"
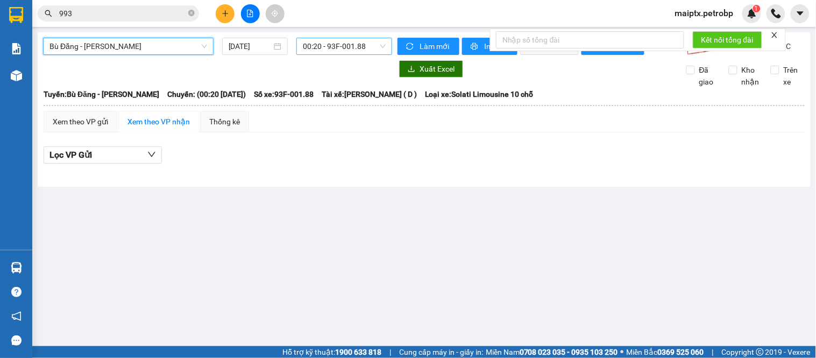
click at [350, 41] on span "00:20 - 93F-001.88" at bounding box center [344, 46] width 83 height 16
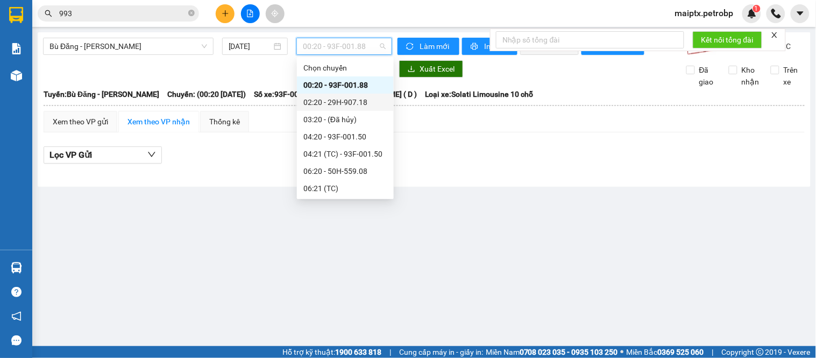
scroll to position [119, 0]
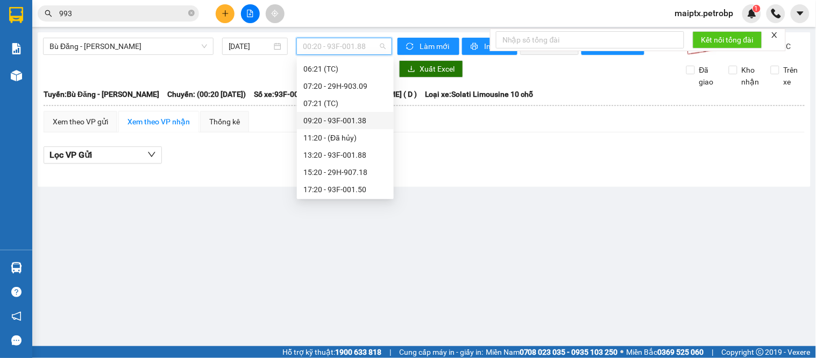
click at [330, 116] on div "09:20 - 93F-001.38" at bounding box center [345, 121] width 84 height 12
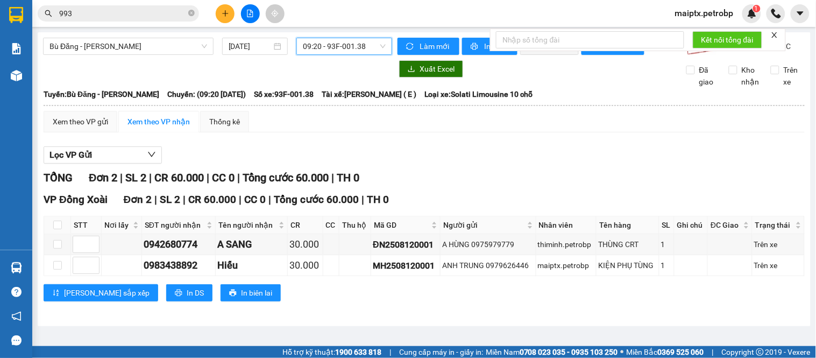
click at [73, 132] on div "Xem theo VP gửi" at bounding box center [81, 122] width 74 height 22
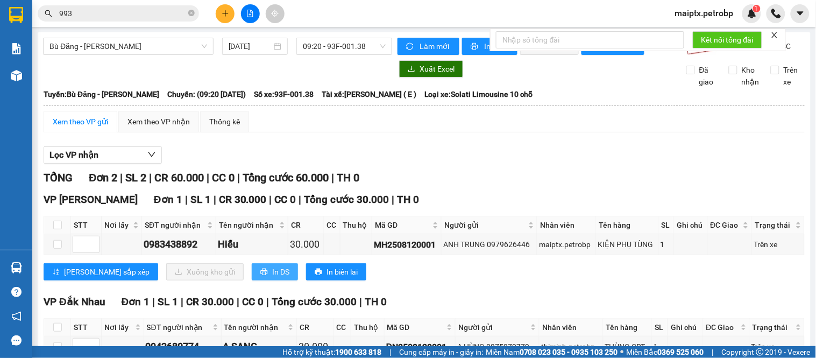
click at [252, 274] on button "In DS" at bounding box center [275, 271] width 46 height 17
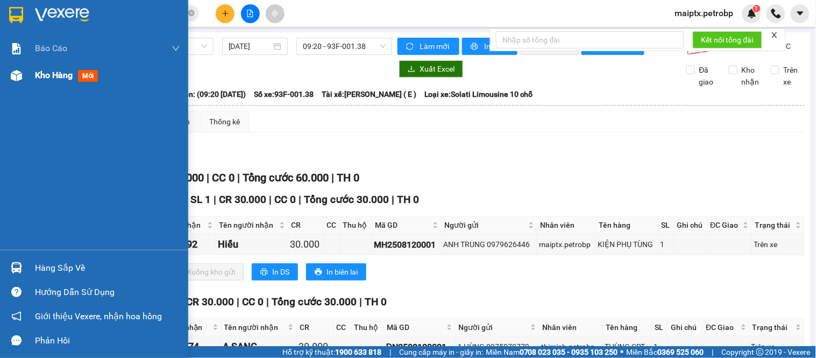
click at [28, 75] on div "Kho hàng mới" at bounding box center [94, 75] width 188 height 27
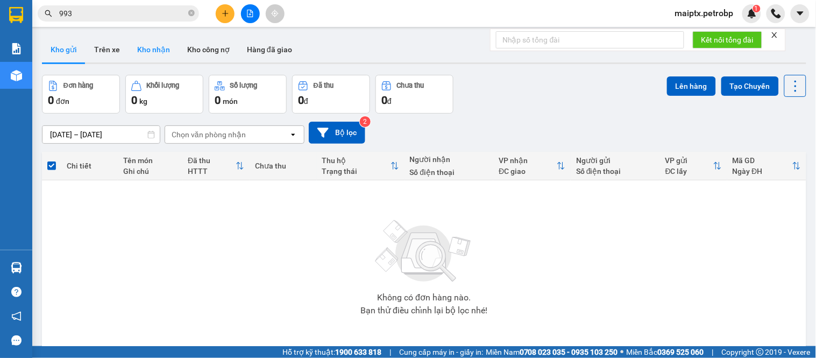
click at [138, 44] on button "Kho nhận" at bounding box center [154, 50] width 50 height 26
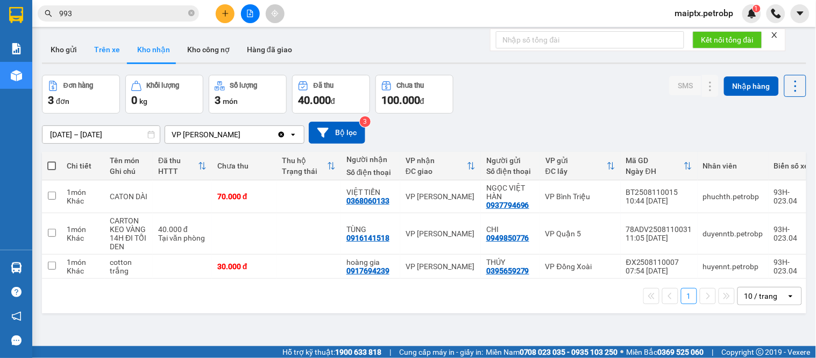
click at [108, 60] on button "Trên xe" at bounding box center [107, 50] width 43 height 26
type input "[DATE] – [DATE]"
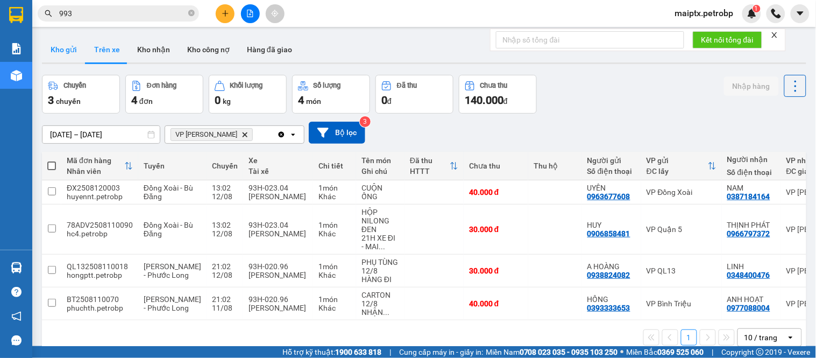
click at [79, 48] on button "Kho gửi" at bounding box center [64, 50] width 44 height 26
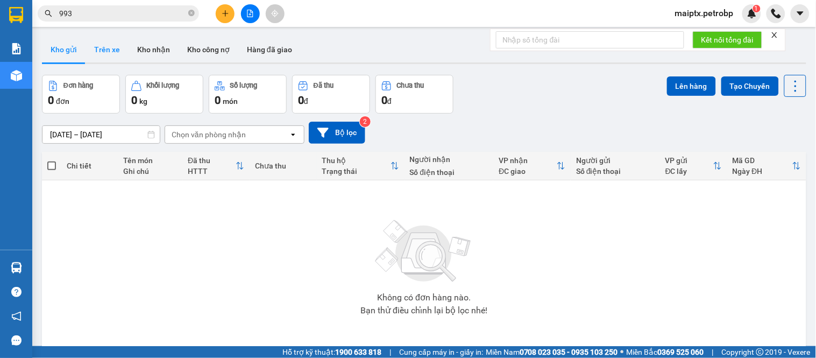
click at [116, 52] on button "Trên xe" at bounding box center [107, 50] width 43 height 26
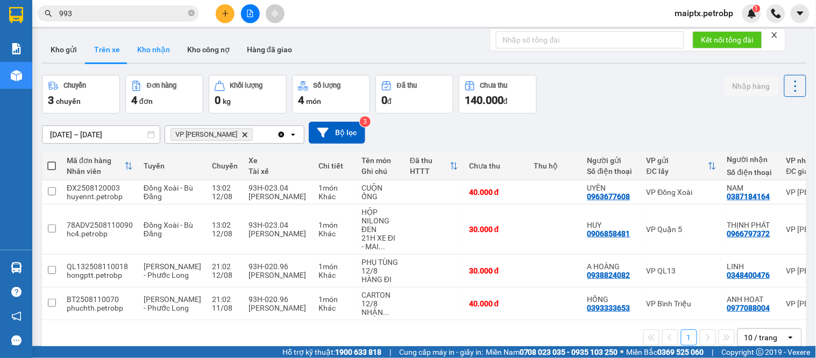
click at [160, 54] on button "Kho nhận" at bounding box center [154, 50] width 50 height 26
type input "[DATE] – [DATE]"
